Goal: Navigation & Orientation: Find specific page/section

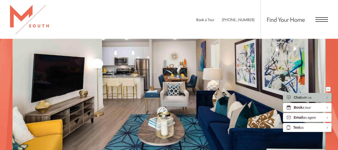
scroll to position [394, 0]
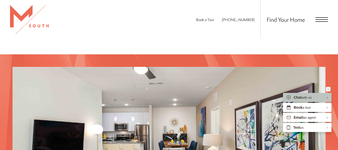
click at [323, 19] on span "Open Menu" at bounding box center [322, 19] width 13 height 5
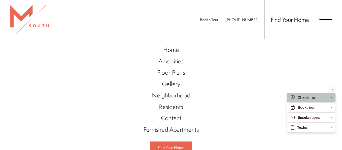
scroll to position [0, 0]
click at [175, 75] on span "Floor Plans" at bounding box center [171, 72] width 28 height 9
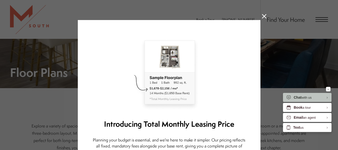
click at [262, 17] on icon at bounding box center [264, 16] width 5 height 5
